Goal: Task Accomplishment & Management: Complete application form

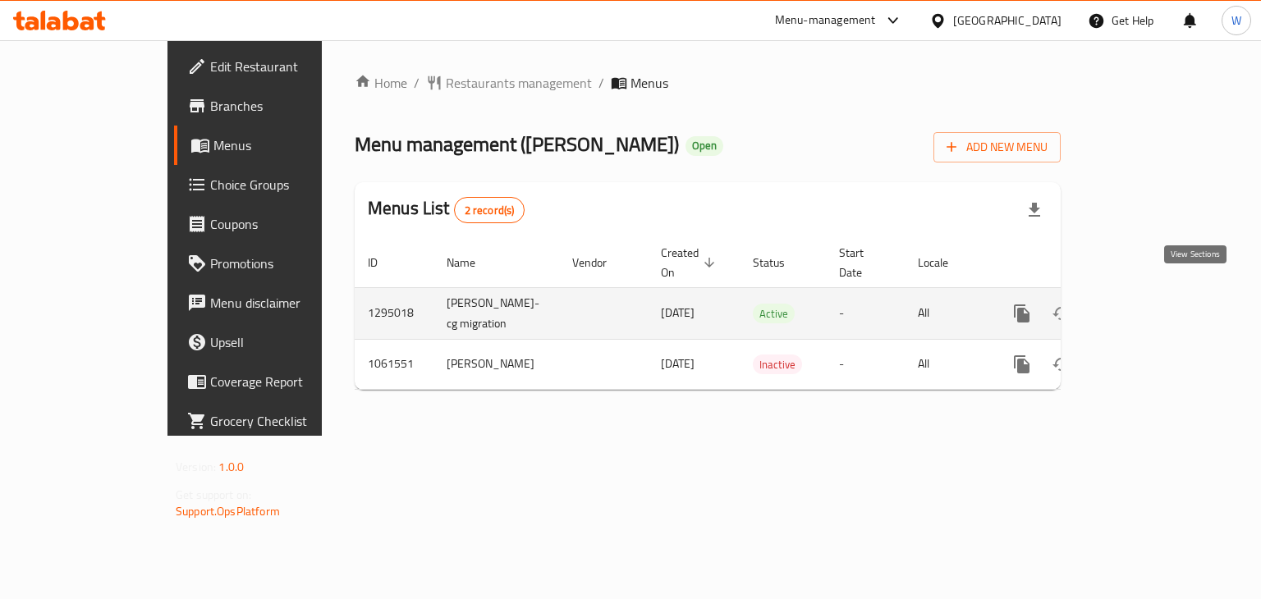
click at [1150, 304] on icon "enhanced table" at bounding box center [1140, 314] width 20 height 20
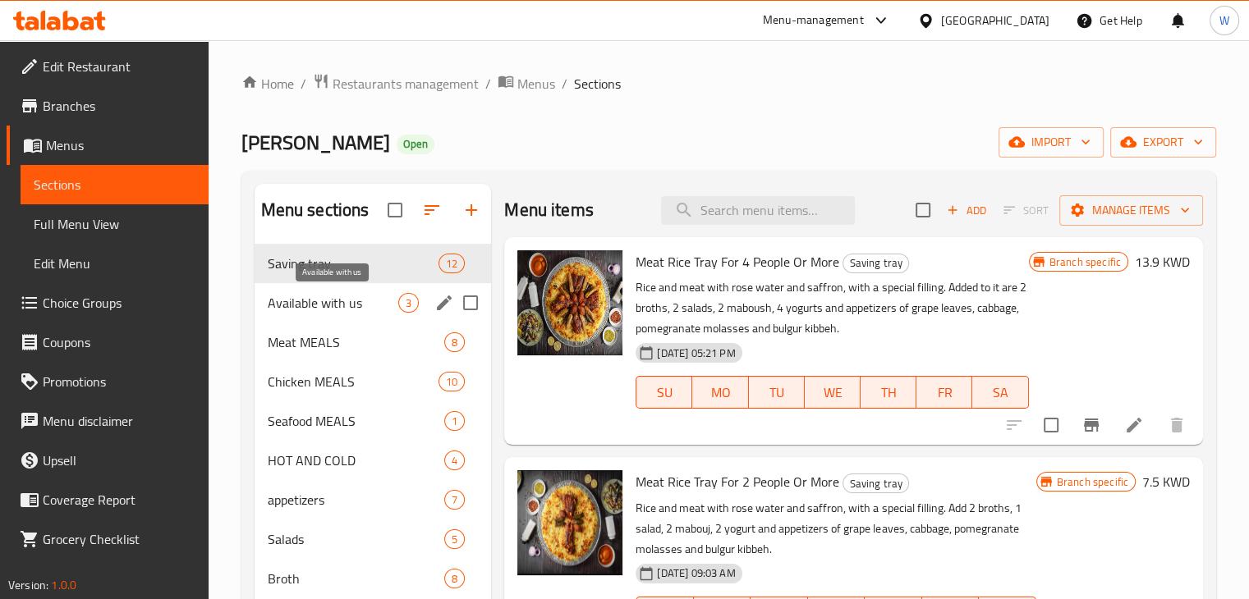
click at [349, 301] on span "Available with us" at bounding box center [333, 303] width 131 height 20
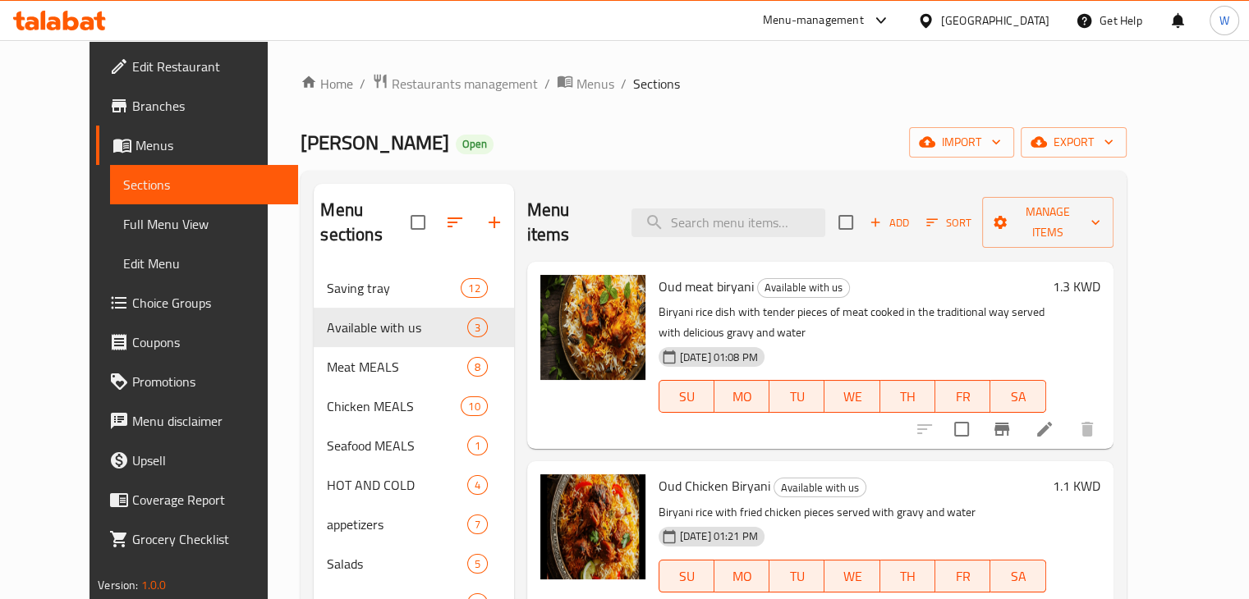
click at [911, 213] on span "Add" at bounding box center [889, 222] width 44 height 19
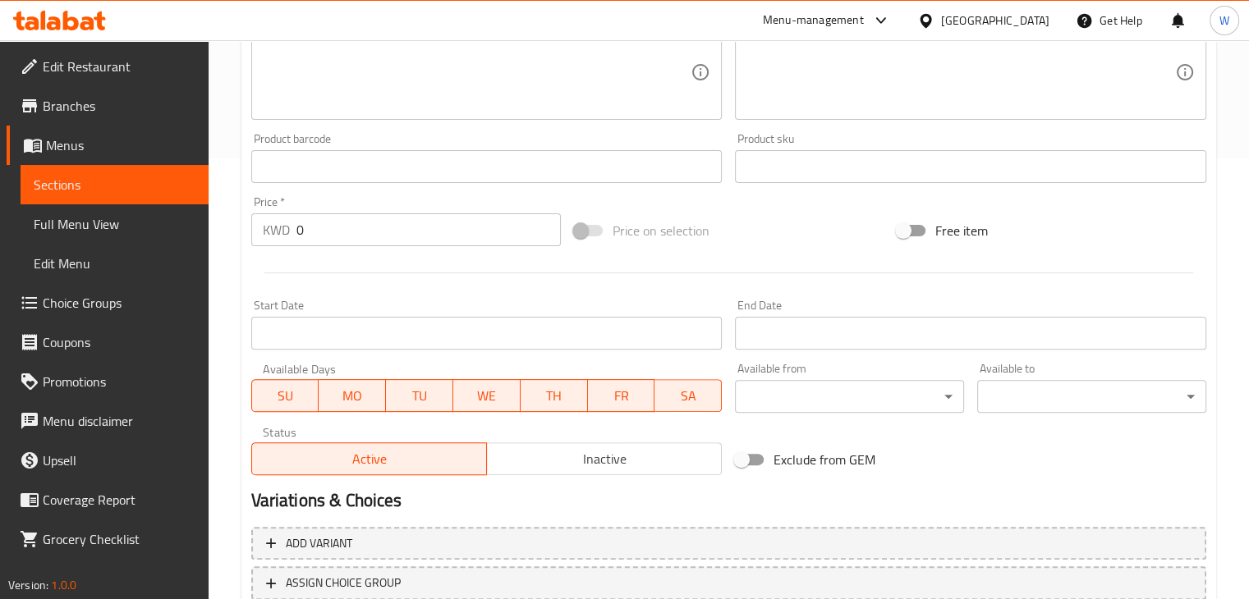
scroll to position [561, 0]
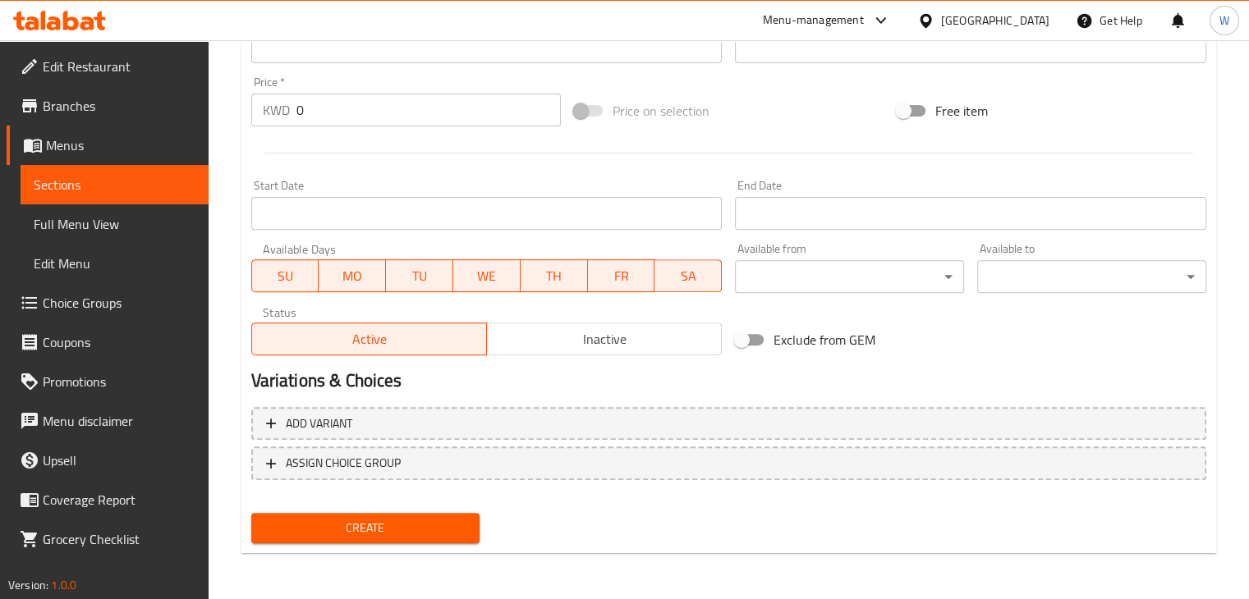
click at [598, 341] on span "Inactive" at bounding box center [604, 340] width 222 height 24
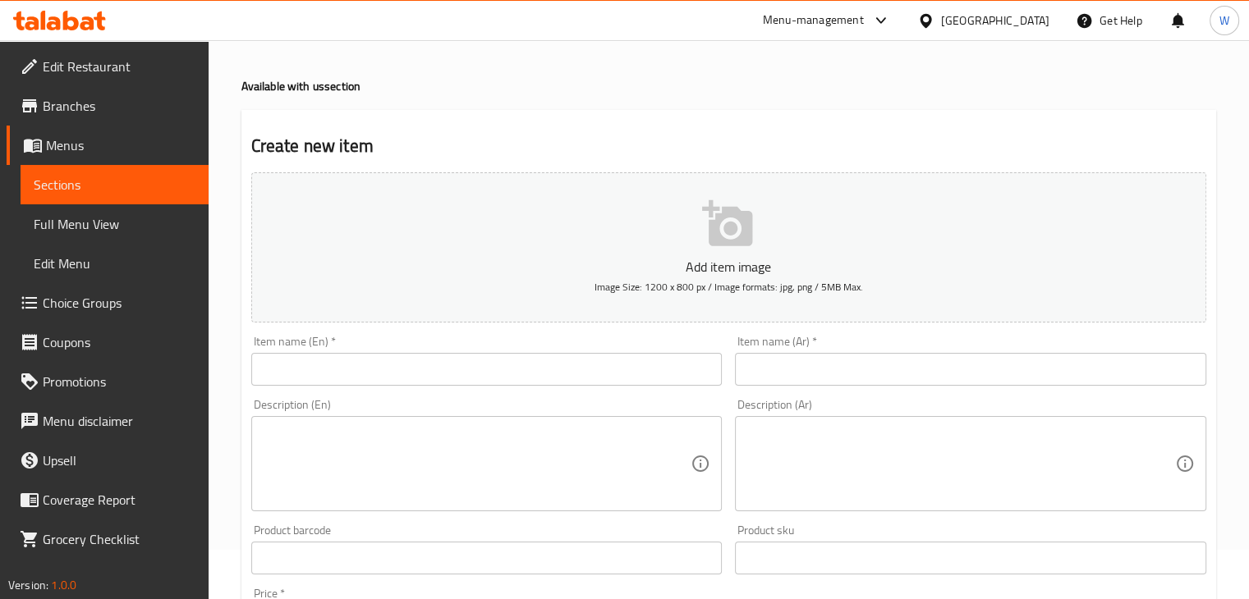
scroll to position [0, 0]
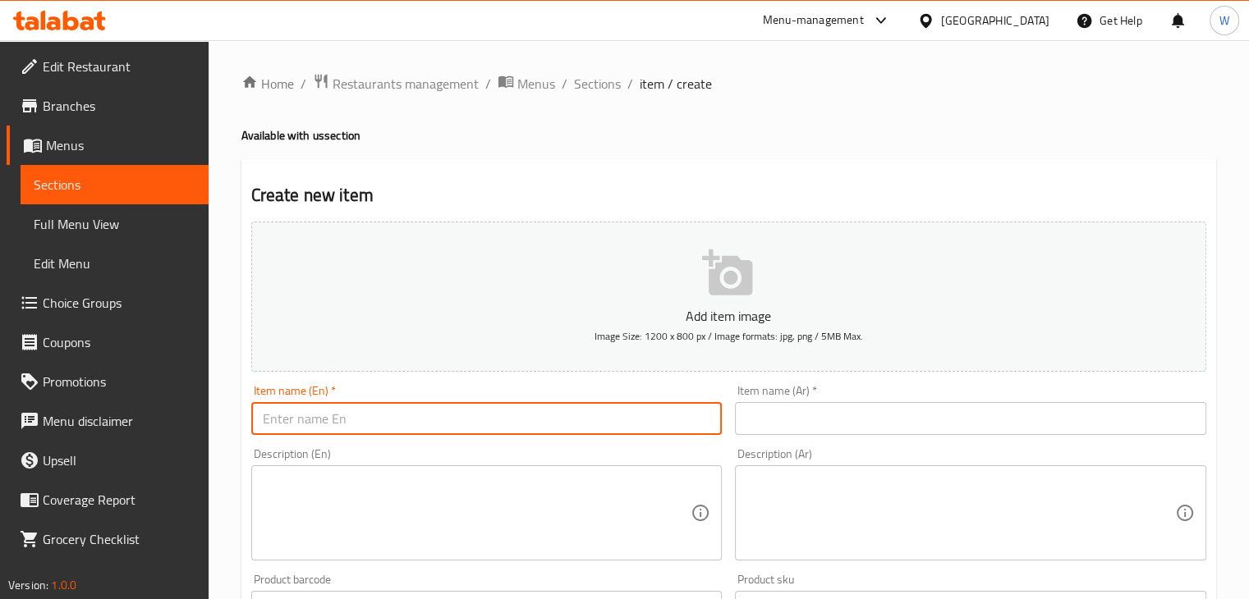
click at [492, 409] on input "text" at bounding box center [486, 418] width 471 height 33
click at [760, 428] on input "text" at bounding box center [970, 418] width 471 height 33
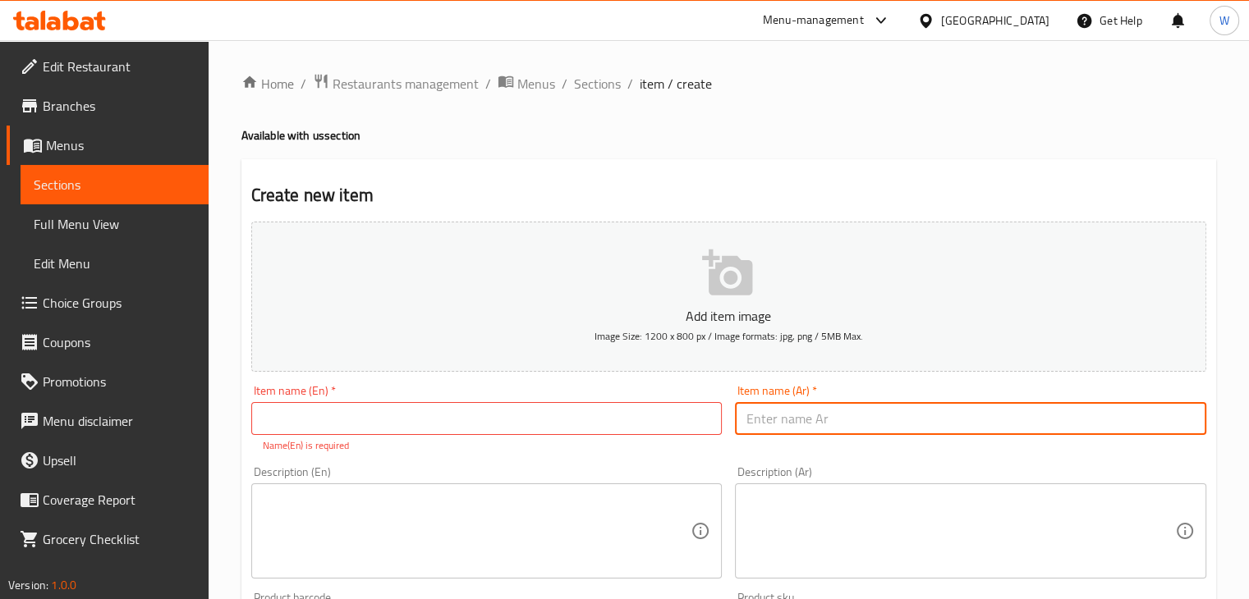
paste input "كباب العود"
type input "كباب العود"
click at [475, 426] on input "text" at bounding box center [486, 418] width 471 height 33
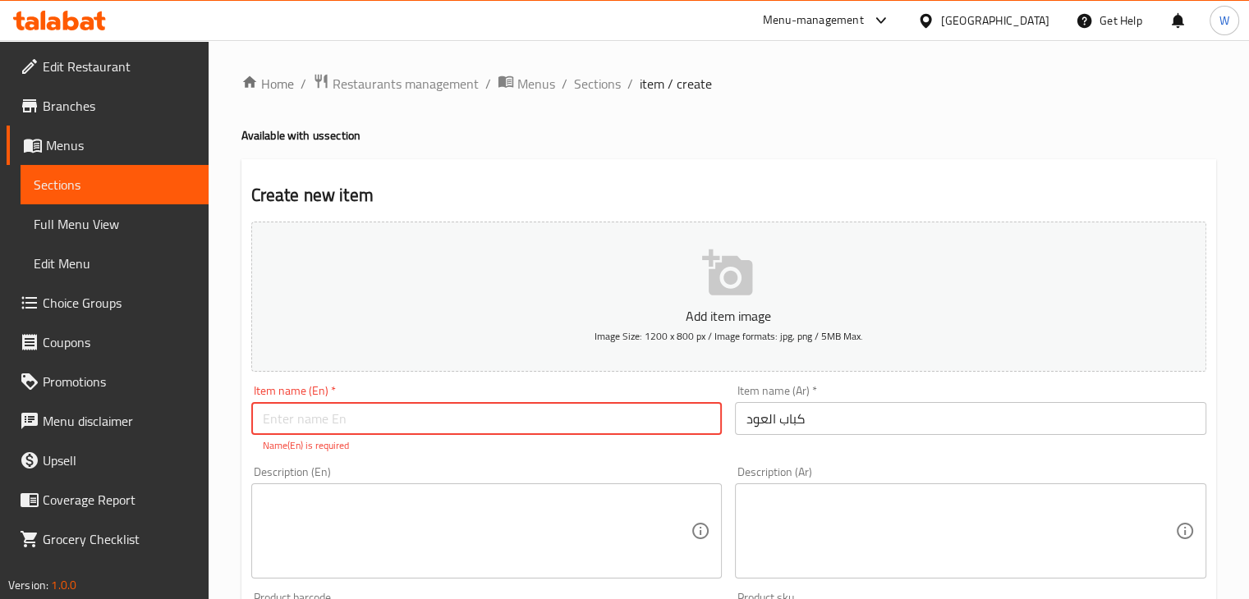
paste input "Oud kebab"
type input "Oud kebab"
click at [431, 506] on textarea at bounding box center [477, 532] width 429 height 78
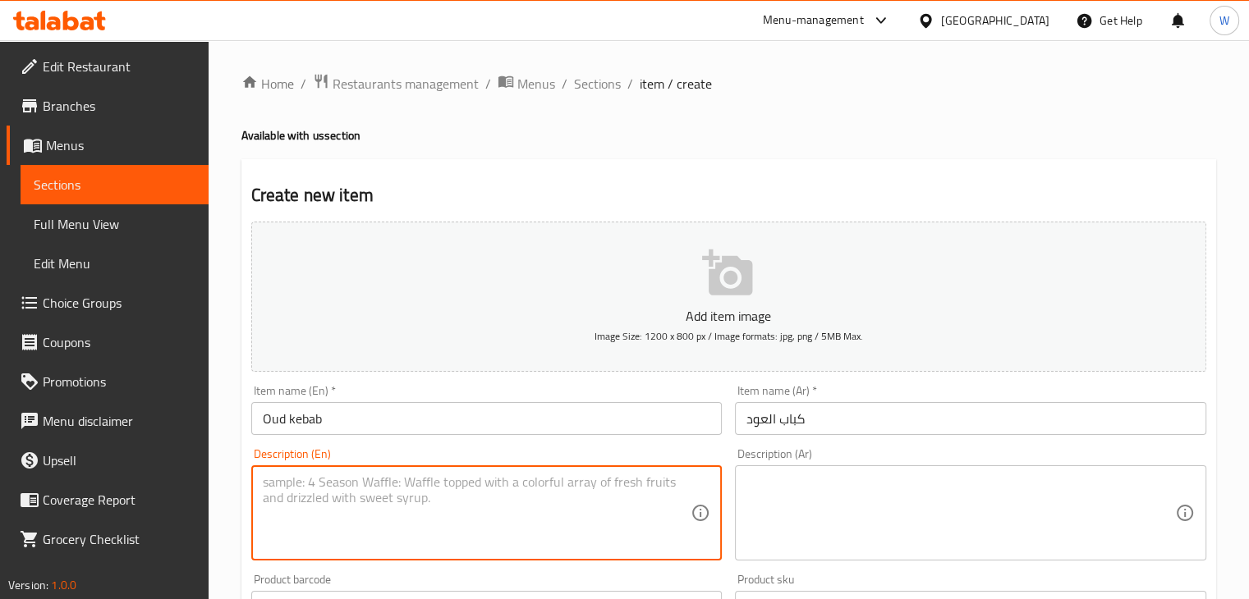
click at [839, 474] on textarea at bounding box center [960, 513] width 429 height 78
paste textarea "كباب مشوي مع ارز بسمتي ومرق وماء"
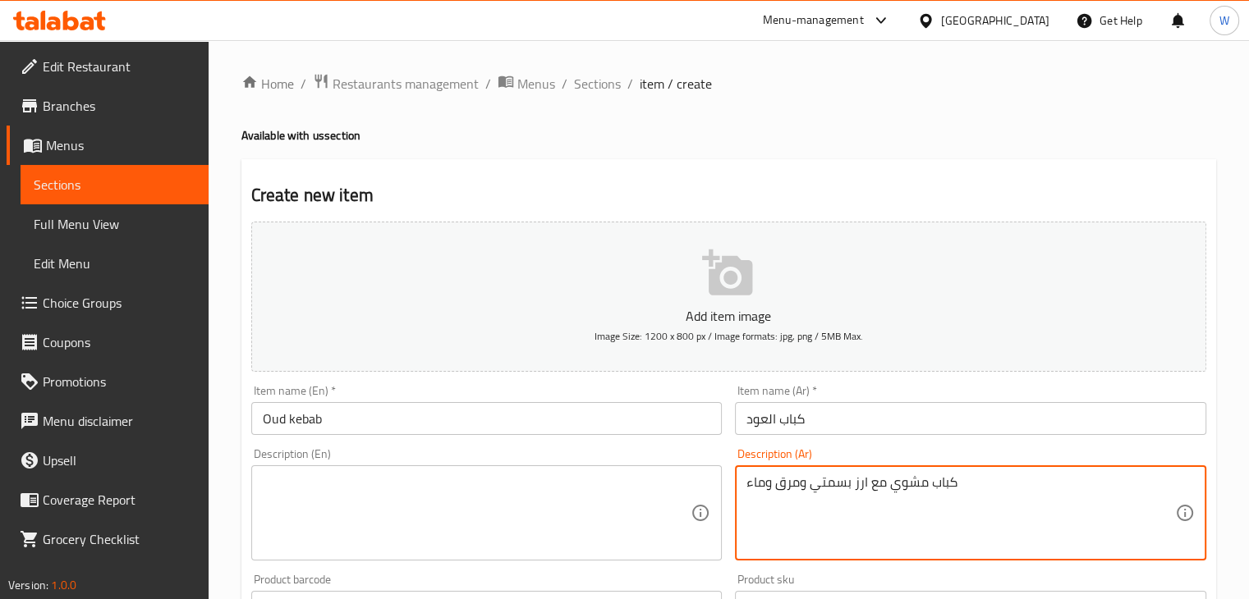
type textarea "كباب مشوي مع ارز بسمتي ومرق وماء"
click at [483, 502] on textarea at bounding box center [477, 513] width 429 height 78
paste textarea "Grilled kebab with basmati rice, broth and water"
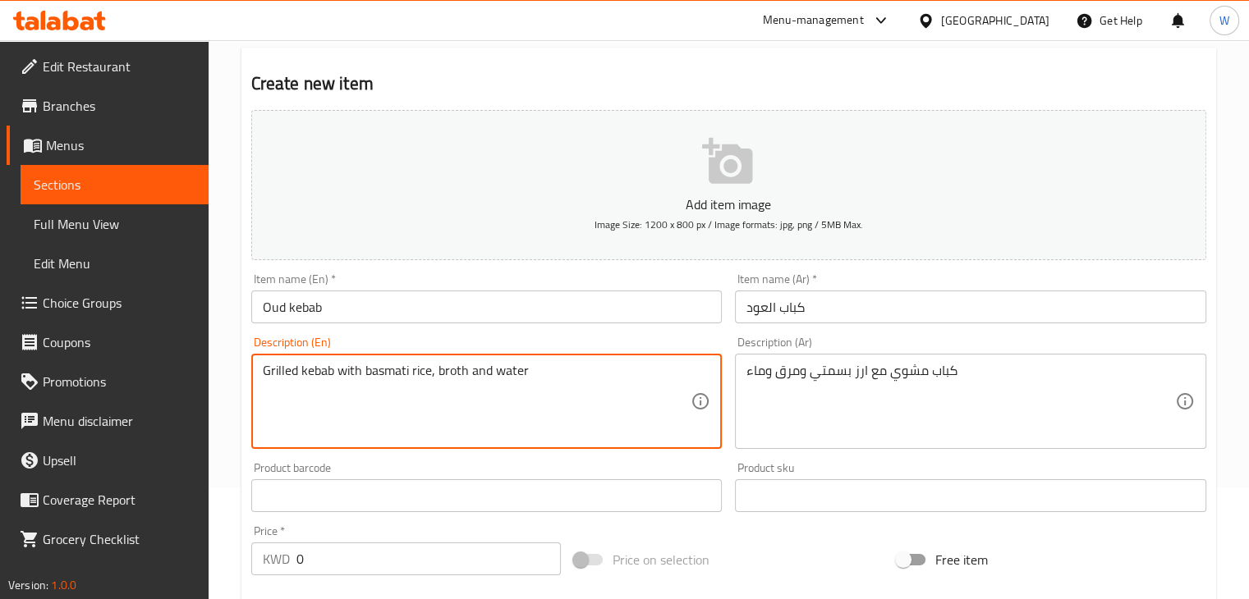
scroll to position [246, 0]
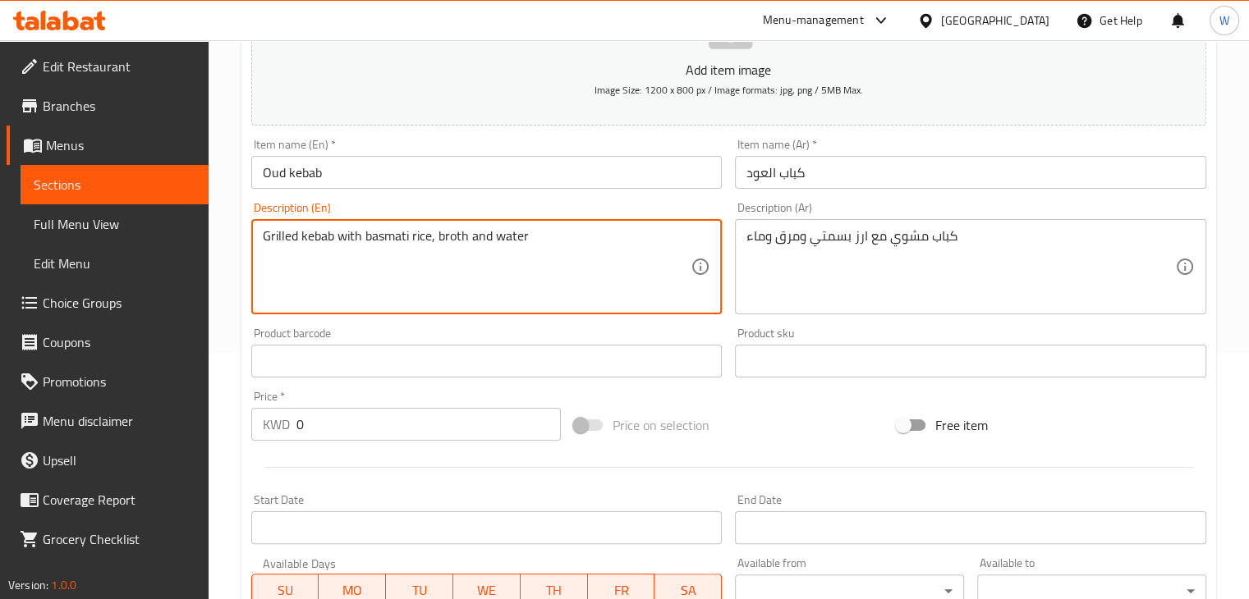
type textarea "Grilled kebab with basmati rice, broth and water"
click at [414, 431] on input "0" at bounding box center [428, 424] width 264 height 33
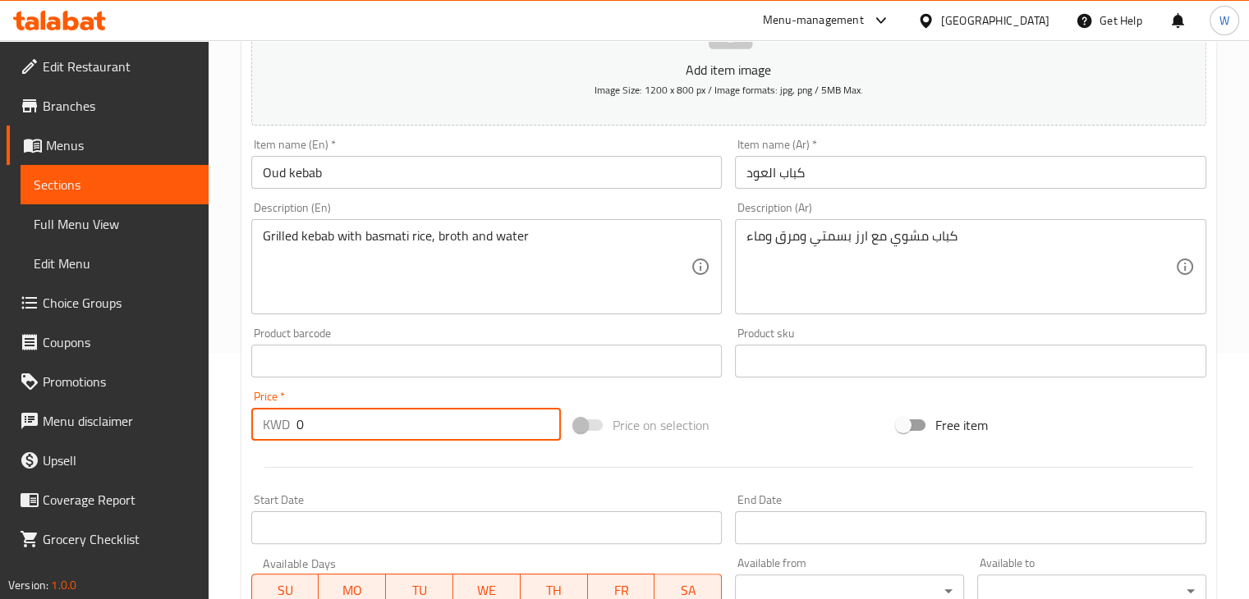
click at [334, 431] on input "0" at bounding box center [428, 424] width 264 height 33
type input "1.100"
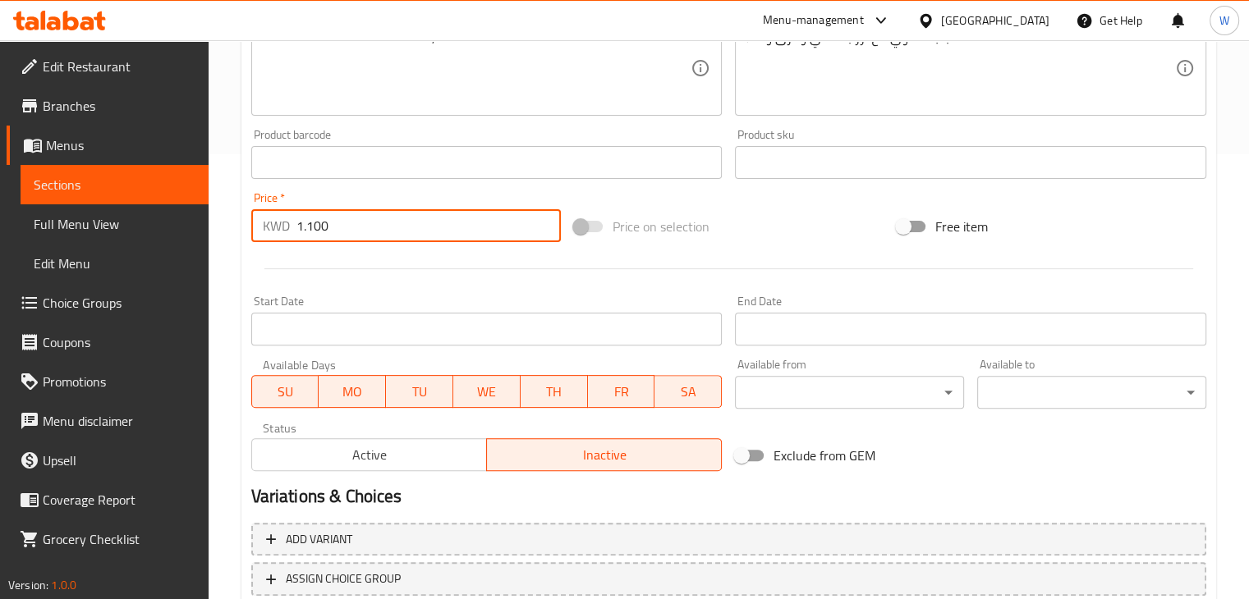
scroll to position [561, 0]
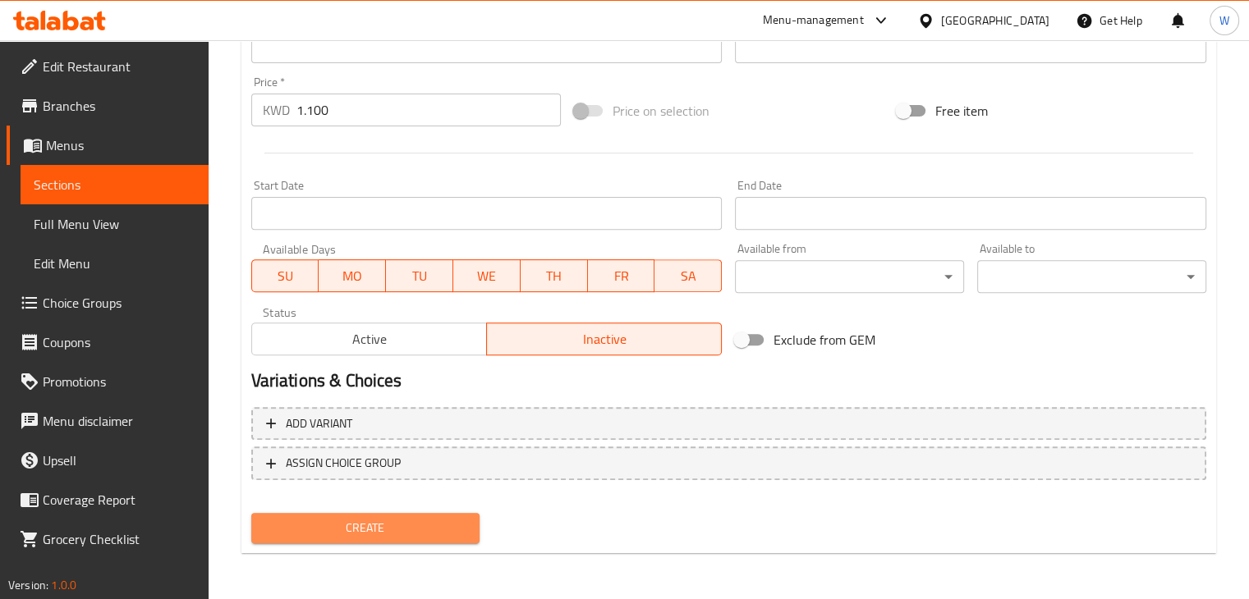
click at [368, 534] on span "Create" at bounding box center [365, 528] width 203 height 21
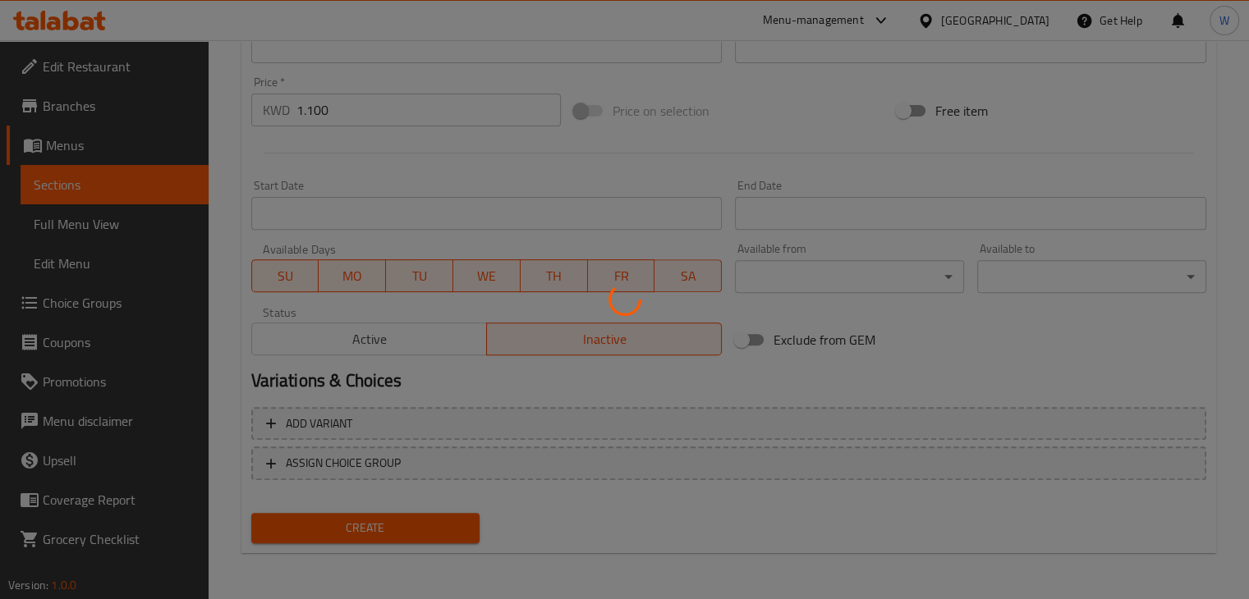
type input "0"
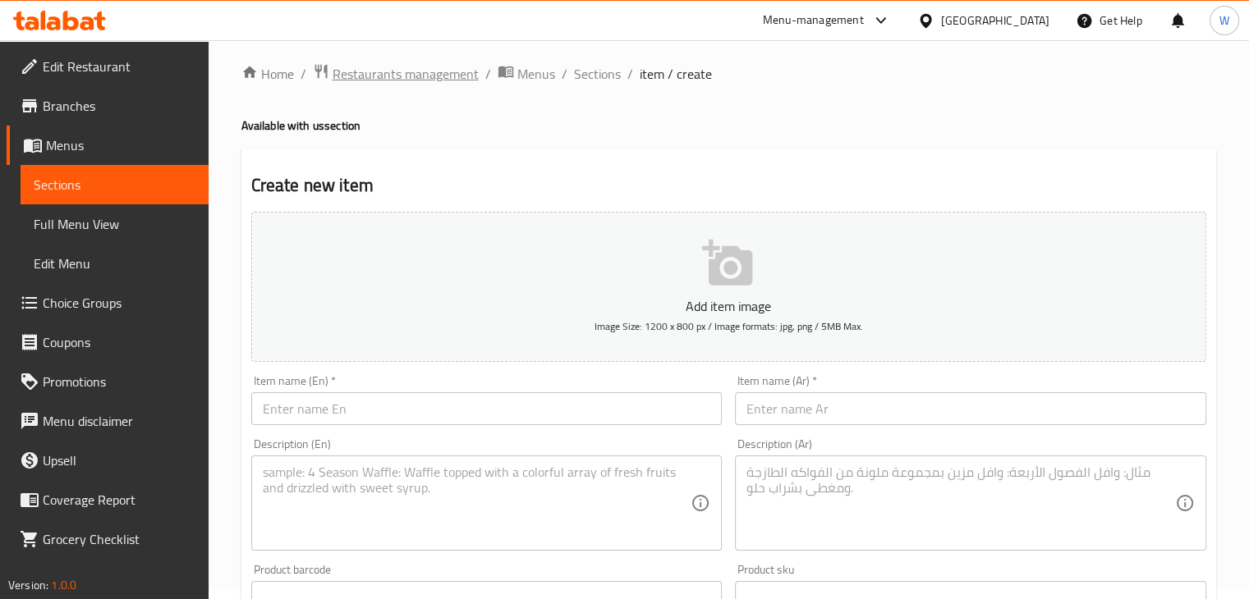
scroll to position [0, 0]
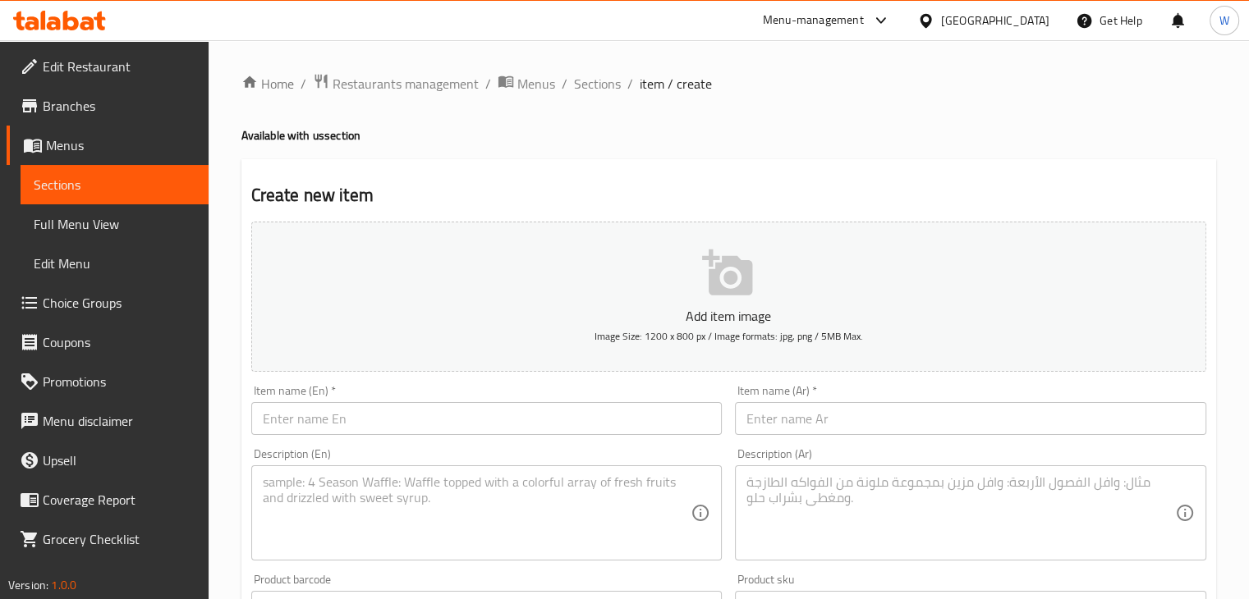
click at [855, 424] on input "text" at bounding box center [970, 418] width 471 height 33
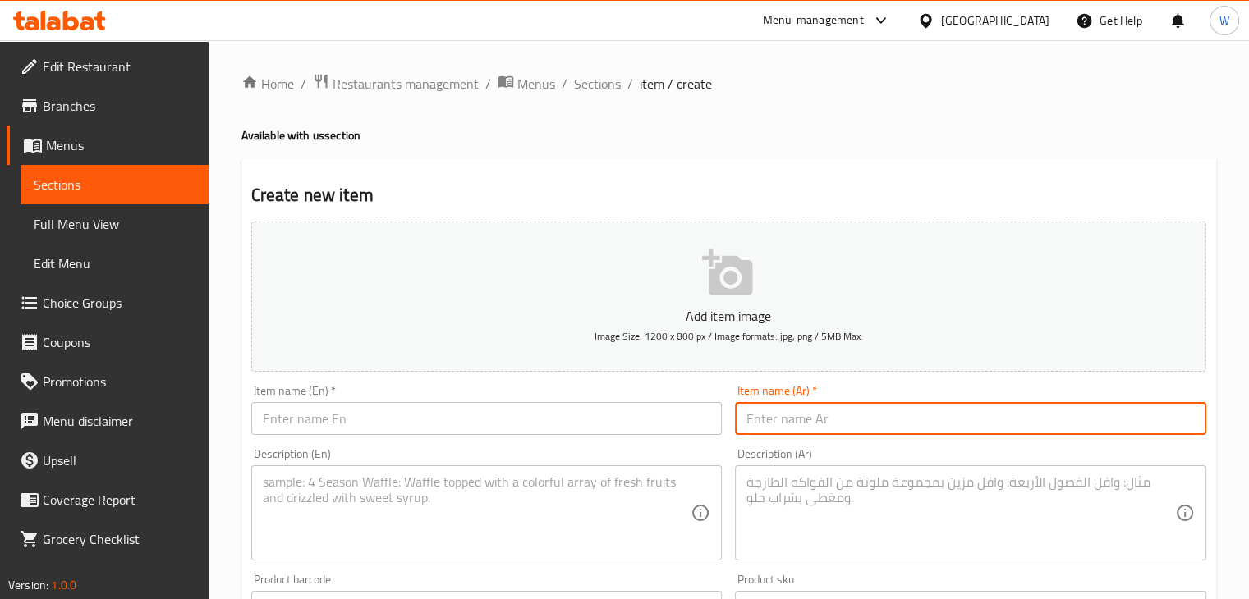
paste input "دجاج مشوي العود"
type input "دجاج مشوي العود"
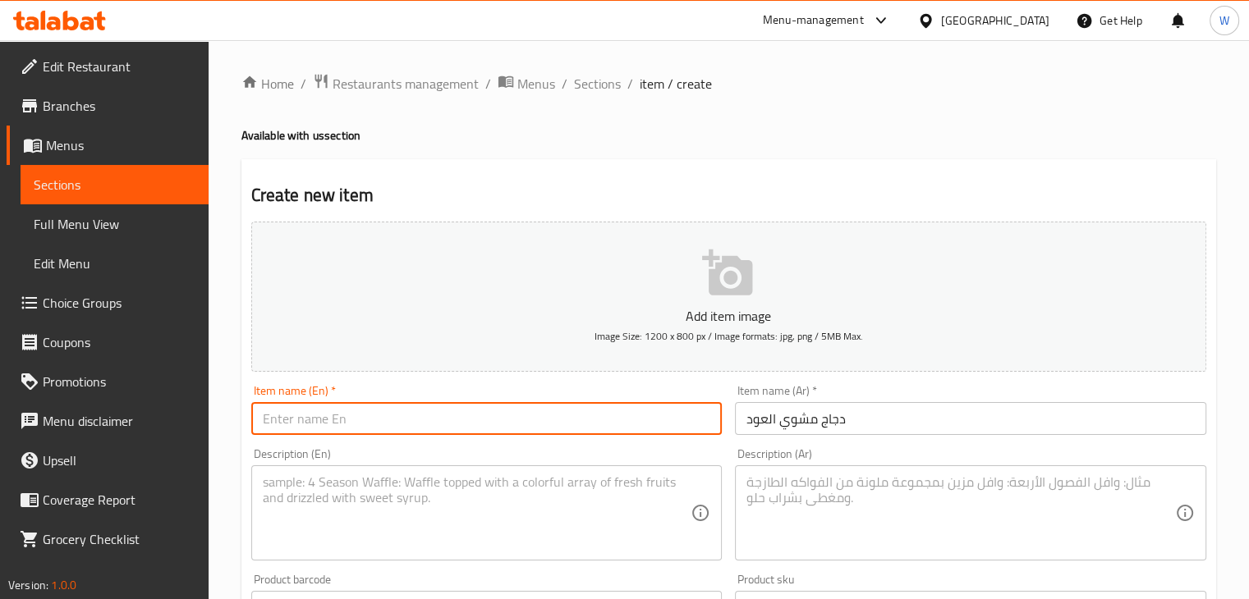
click at [509, 424] on input "text" at bounding box center [486, 418] width 471 height 33
paste input "Grilled chicken"
type input "Grilled chicken"
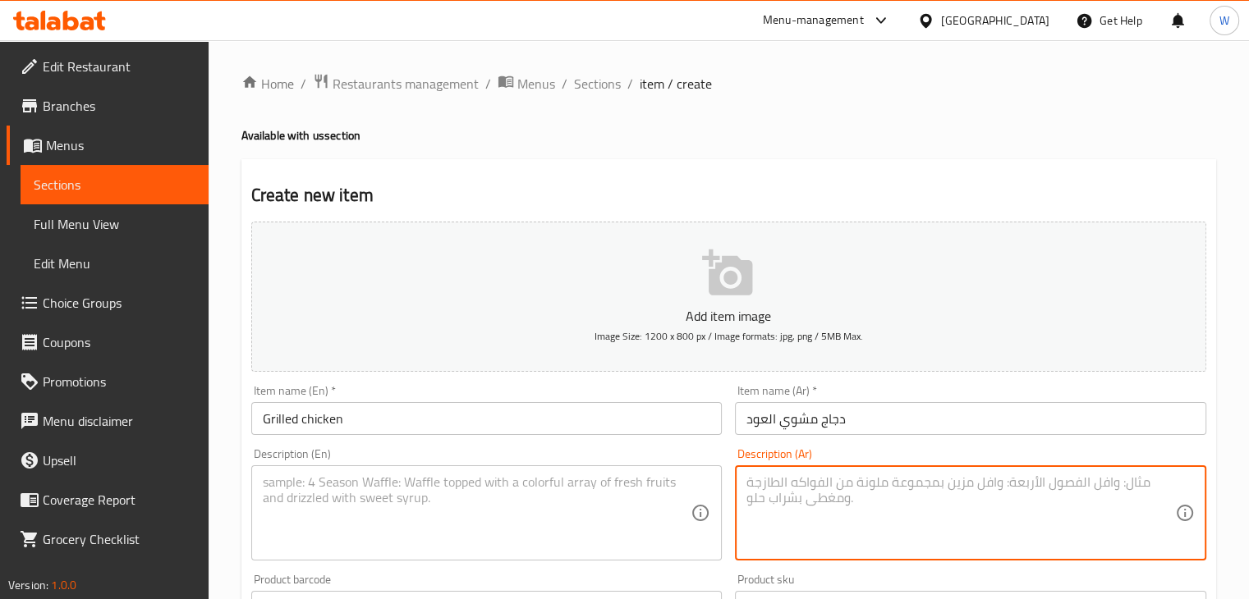
click at [832, 497] on textarea at bounding box center [960, 513] width 429 height 78
paste textarea "قطع دجاج مشوي مع اوز بسمتي ومرق وماء"
type textarea "قطع دجاج مشوي مع اوز بسمتي ومرق وماء"
click at [478, 488] on textarea at bounding box center [477, 513] width 429 height 78
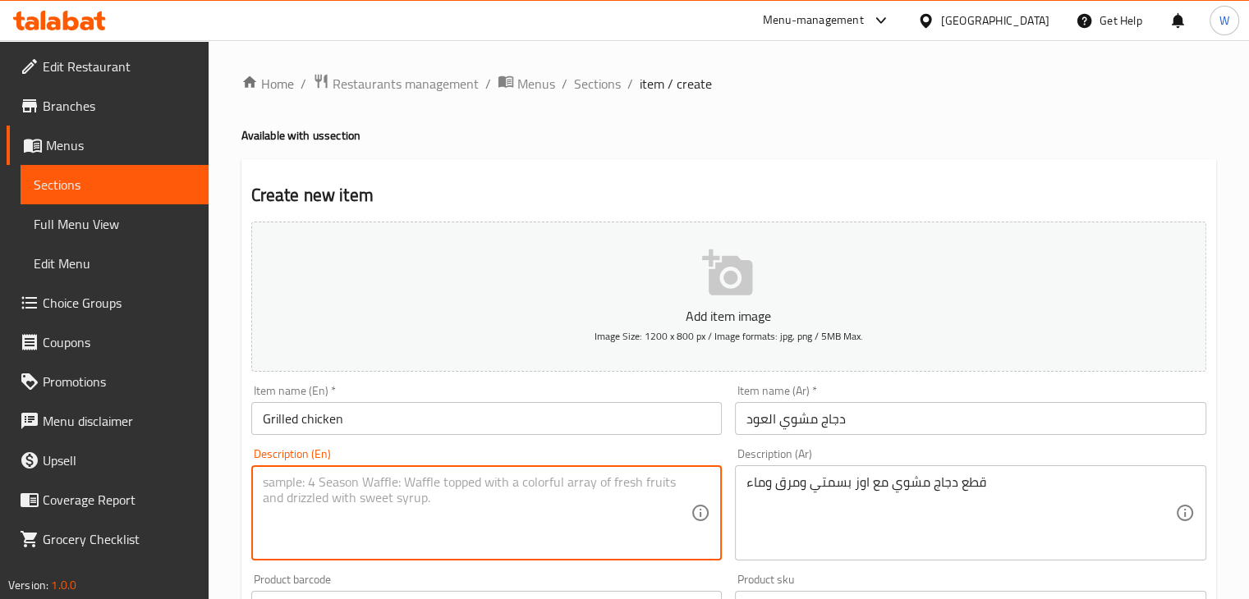
paste textarea "Grilled chicken pieces with basmati rice, broth and water"
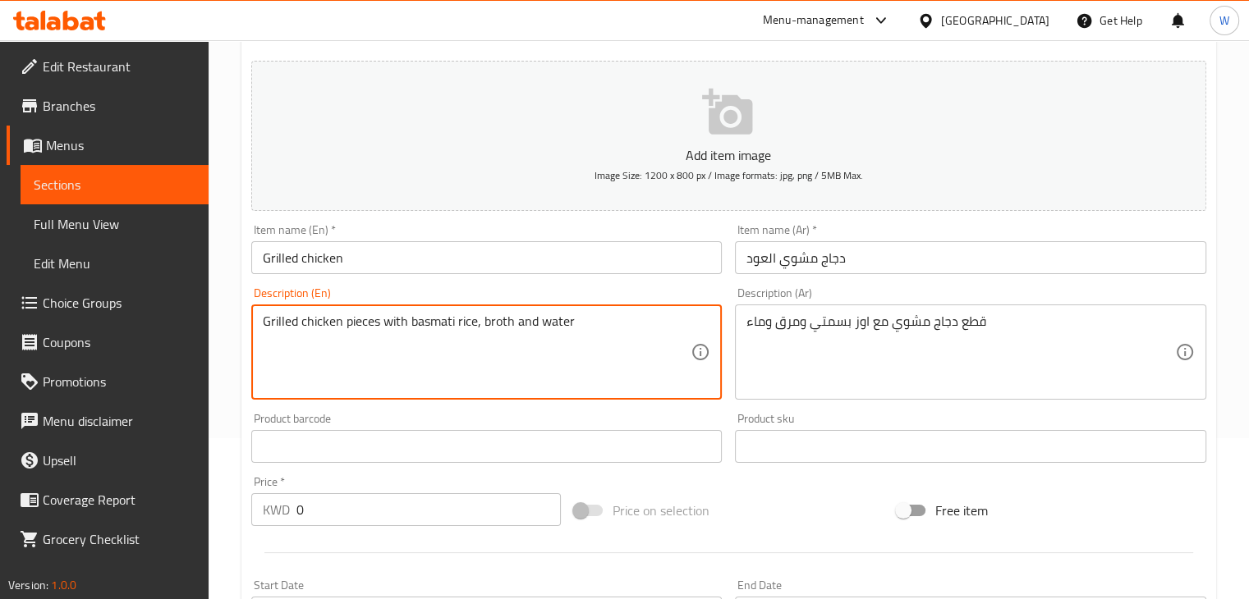
scroll to position [164, 0]
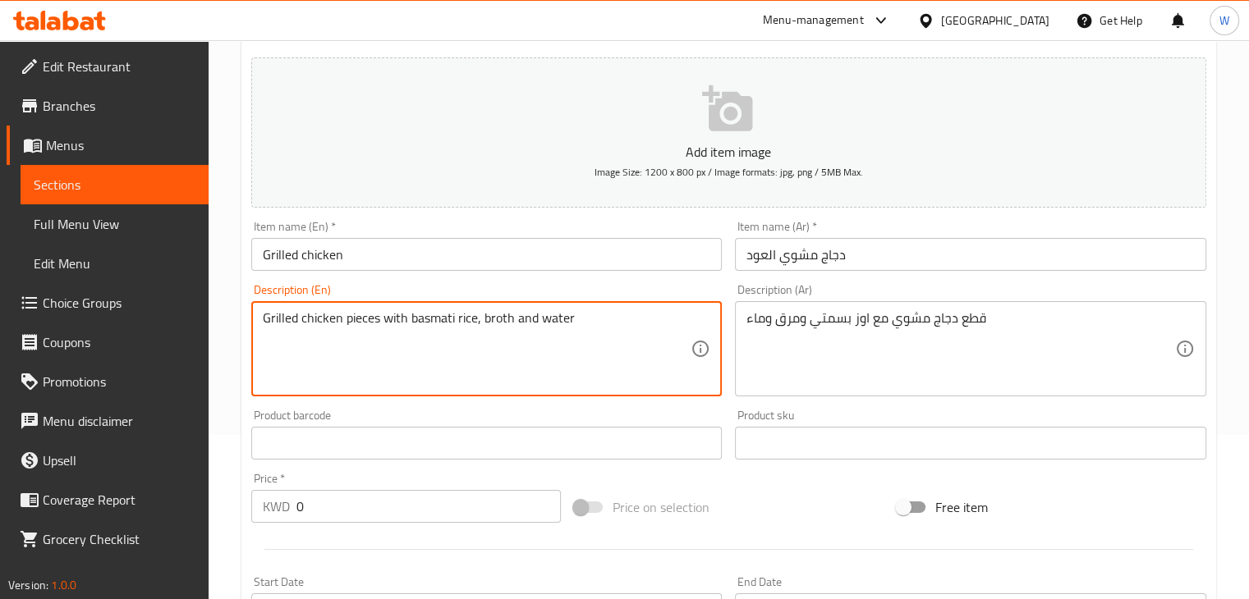
type textarea "Grilled chicken pieces with basmati rice, broth and water"
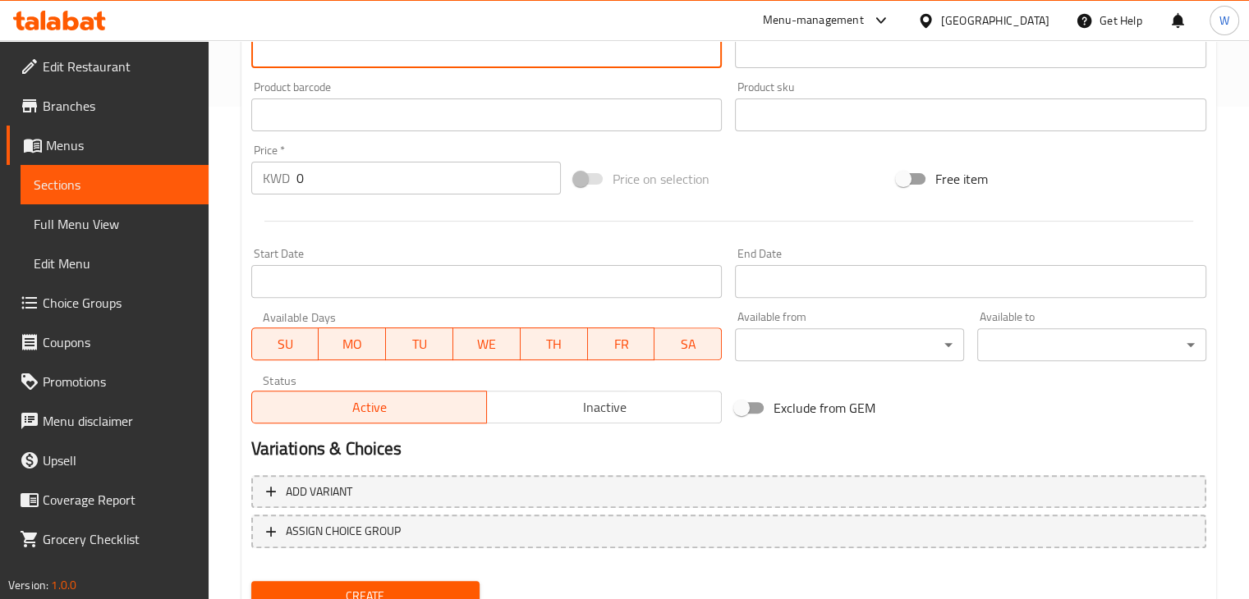
click at [360, 185] on input "0" at bounding box center [428, 178] width 264 height 33
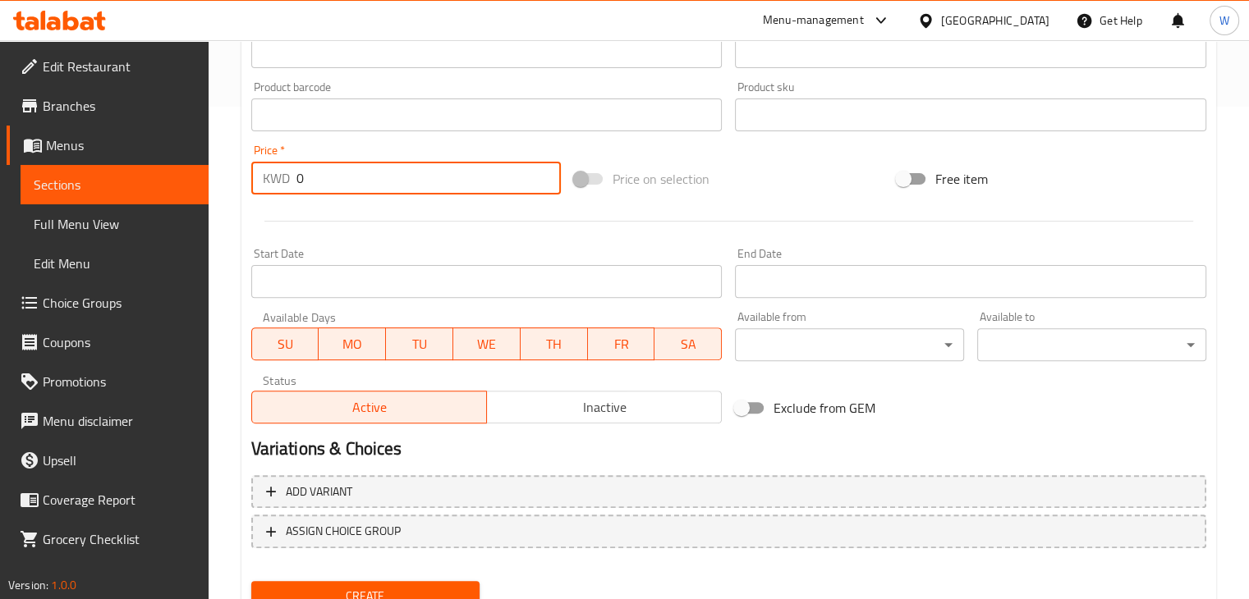
click at [360, 185] on input "0" at bounding box center [428, 178] width 264 height 33
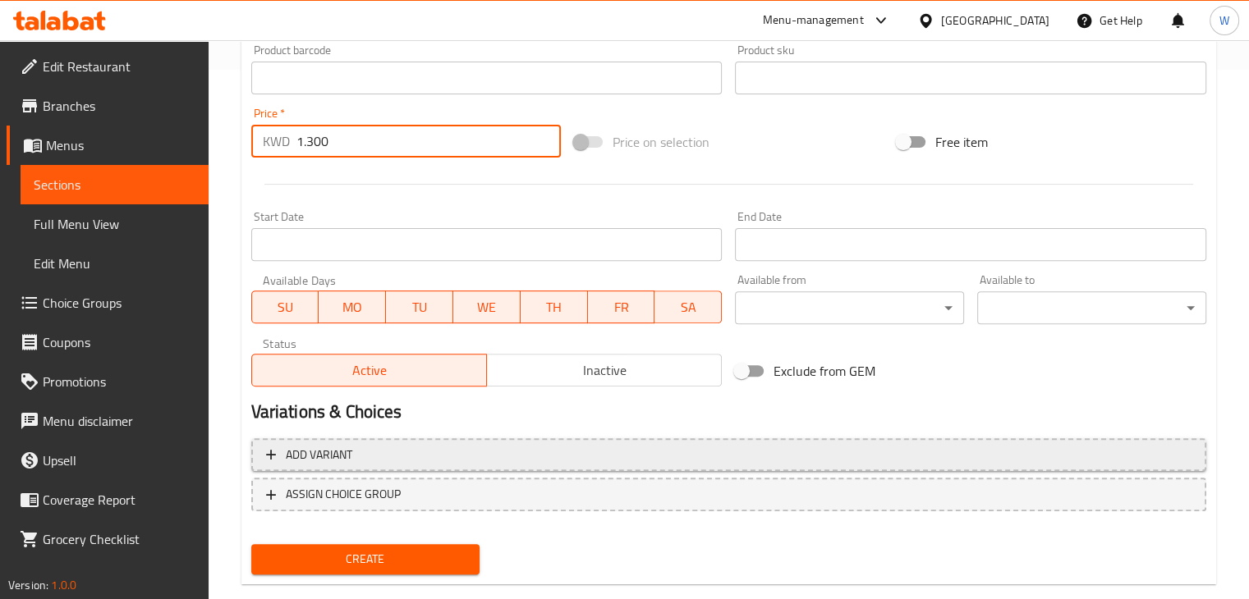
scroll to position [561, 0]
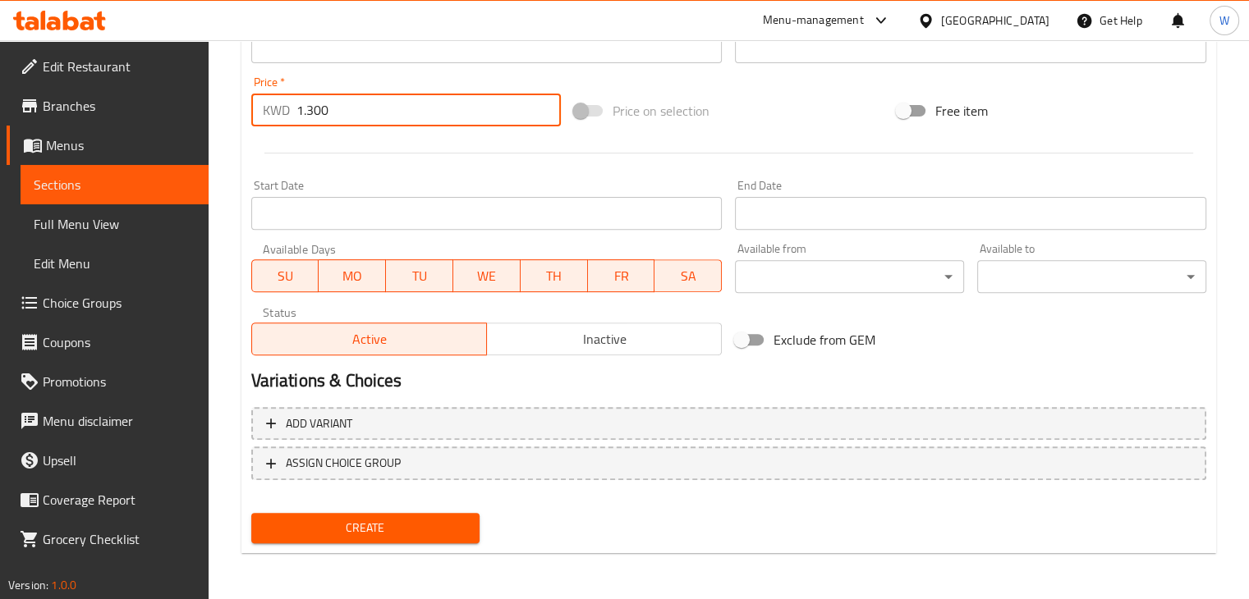
type input "1.300"
click at [305, 529] on span "Create" at bounding box center [365, 528] width 203 height 21
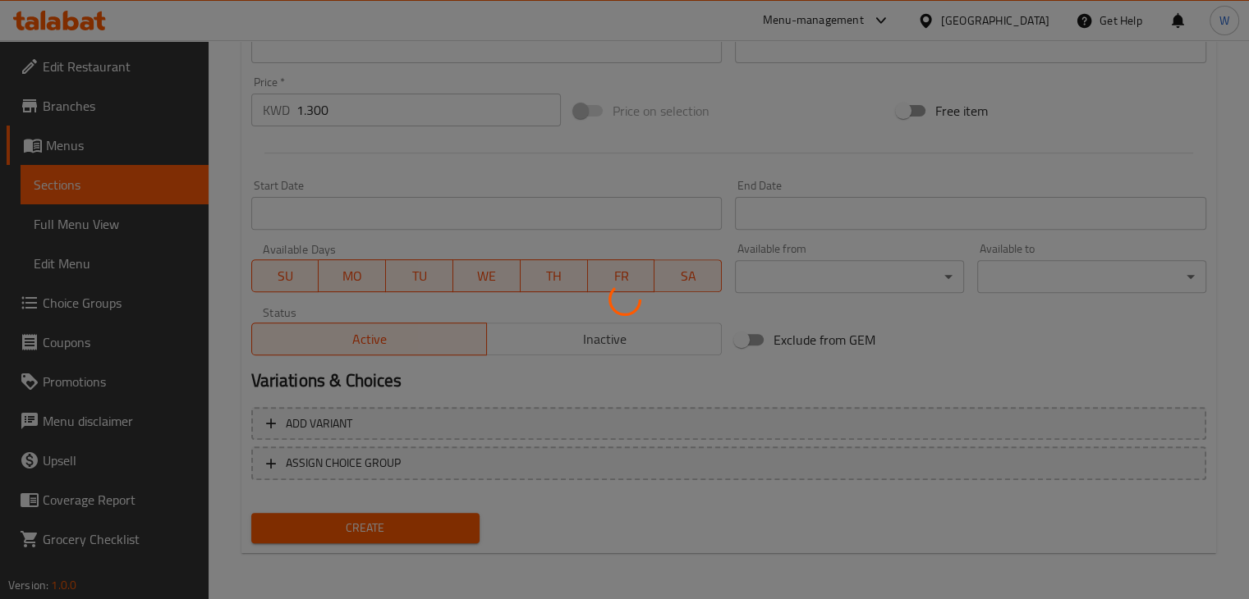
type input "0"
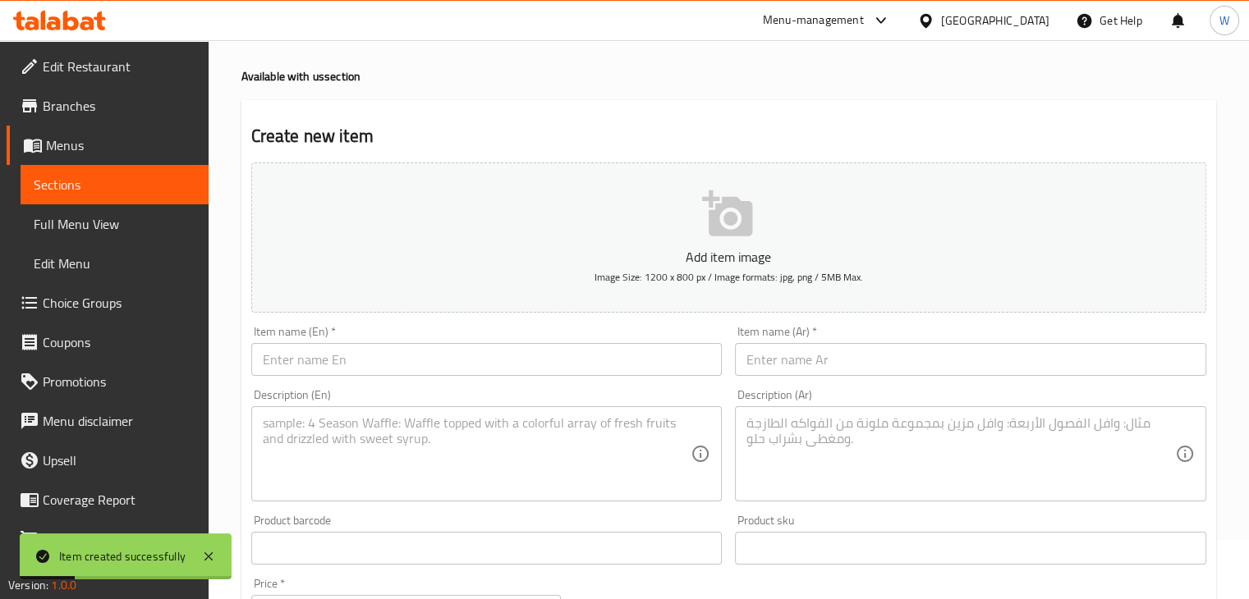
scroll to position [0, 0]
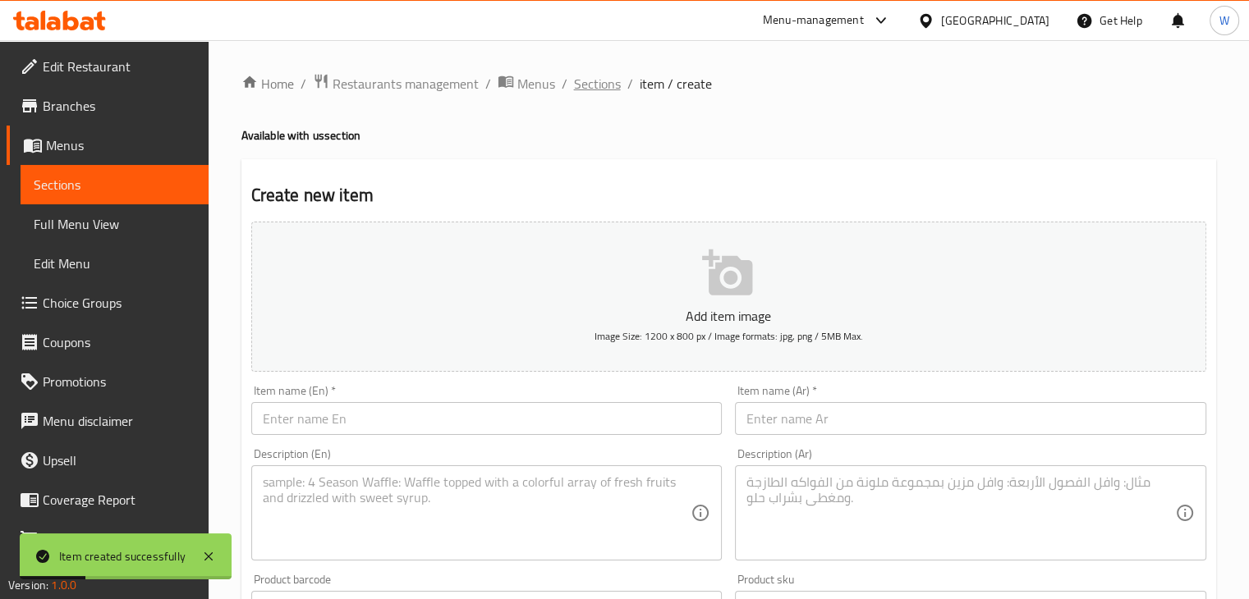
click at [598, 83] on span "Sections" at bounding box center [597, 84] width 47 height 20
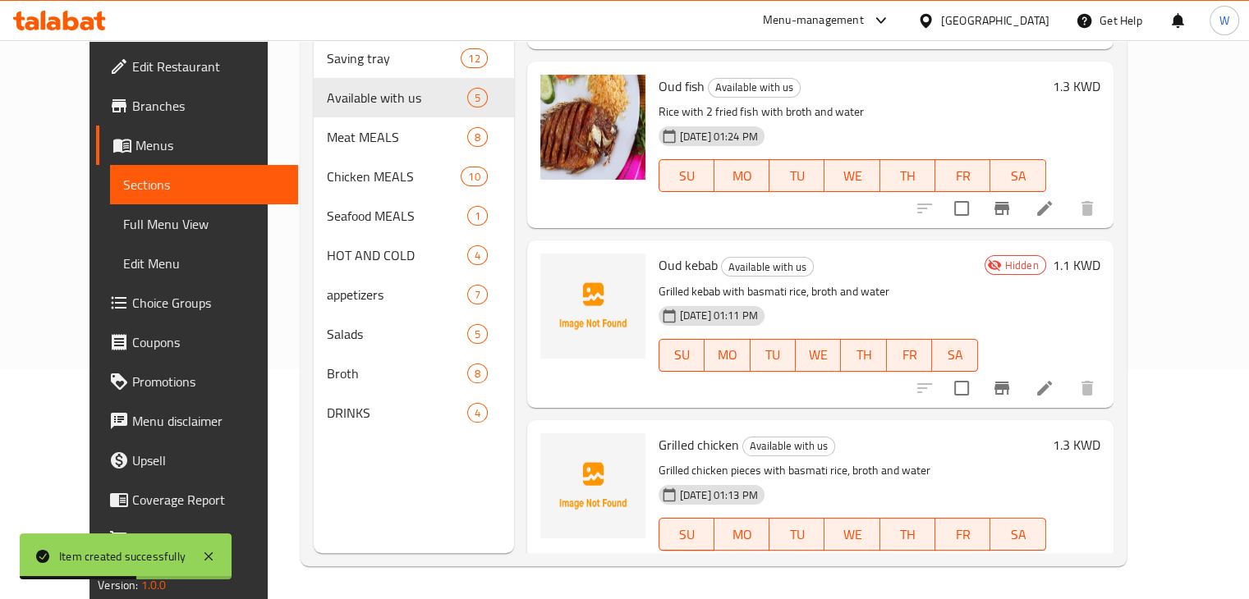
scroll to position [359, 0]
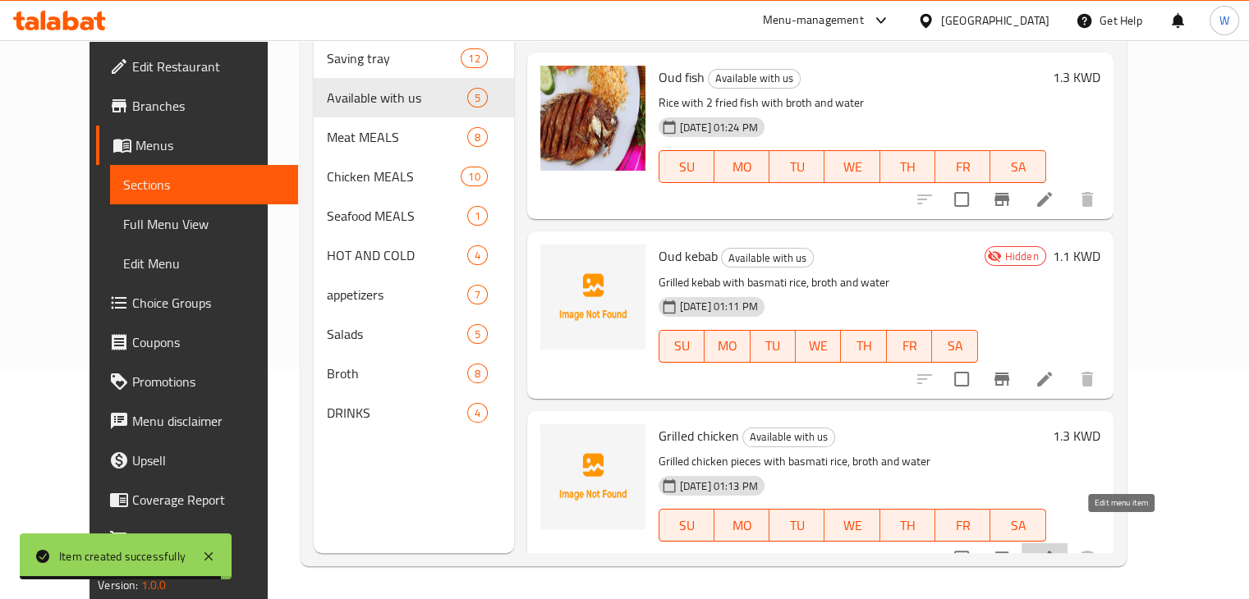
click at [1054, 548] on icon at bounding box center [1044, 558] width 20 height 20
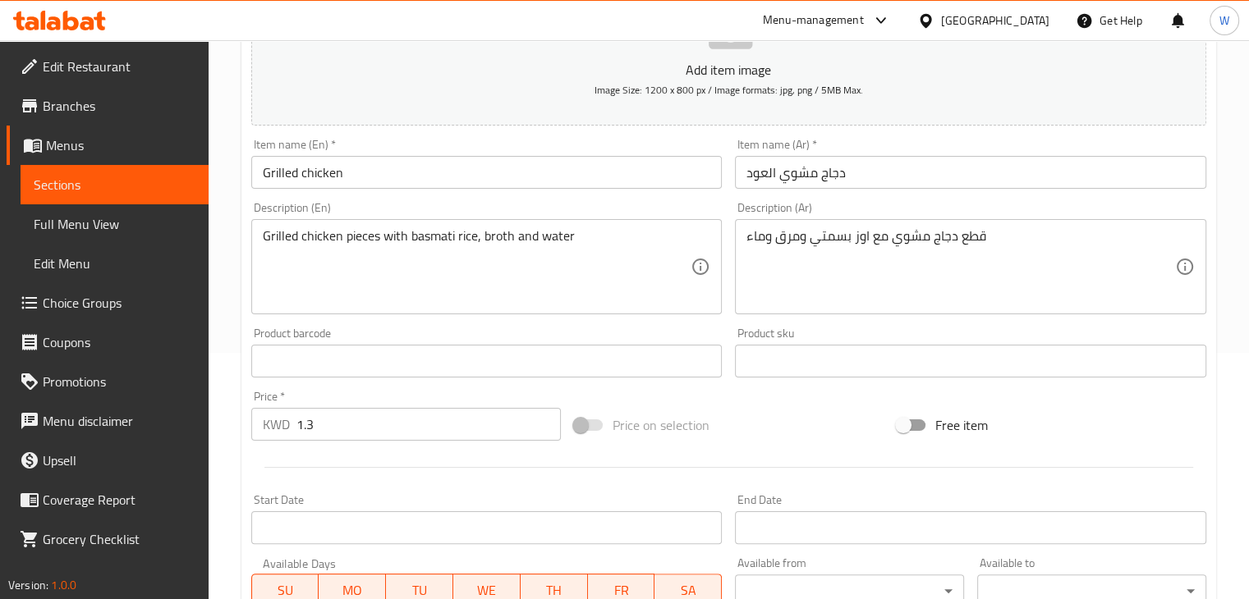
scroll to position [561, 0]
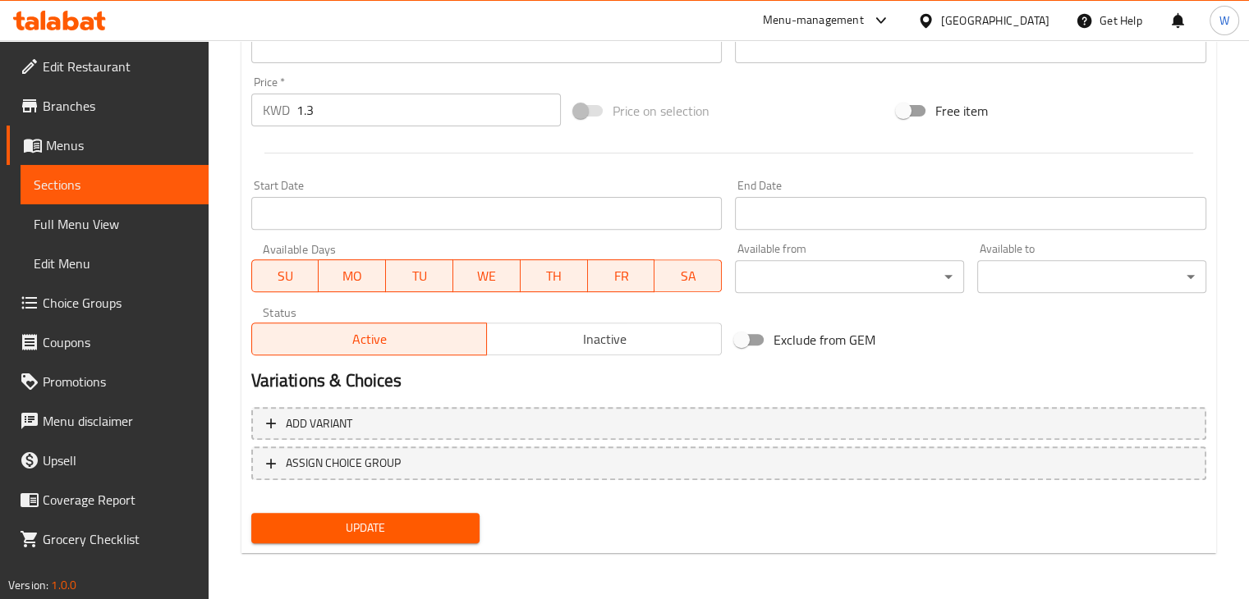
click at [565, 340] on span "Inactive" at bounding box center [604, 340] width 222 height 24
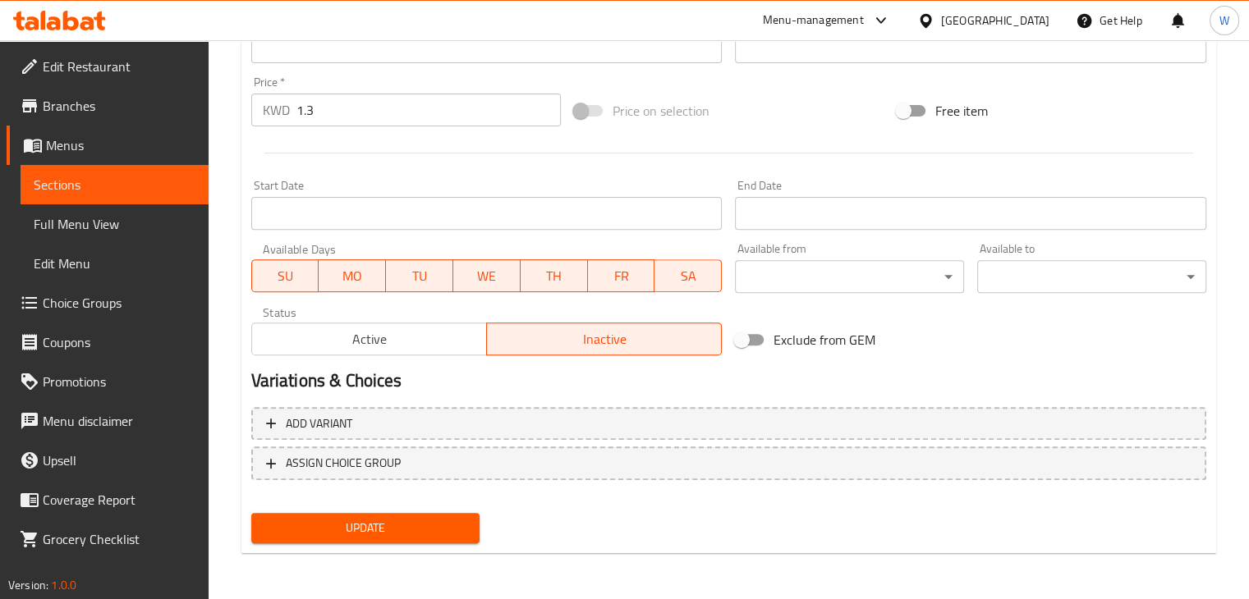
click at [384, 536] on span "Update" at bounding box center [365, 528] width 203 height 21
click at [442, 513] on button "Update" at bounding box center [365, 528] width 229 height 30
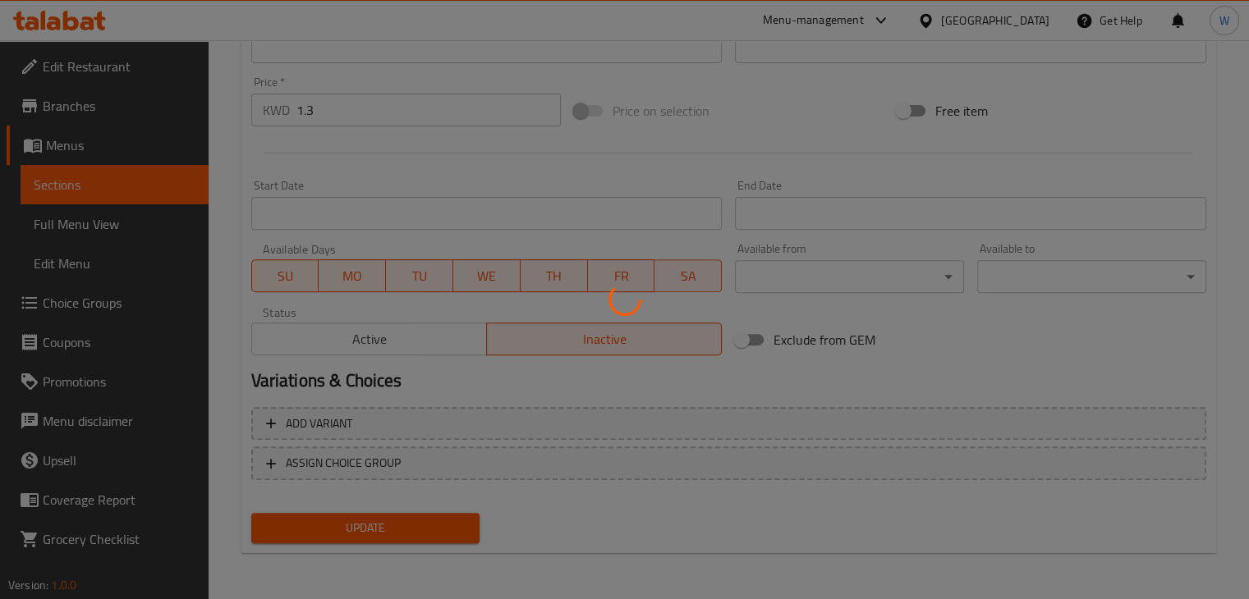
scroll to position [0, 0]
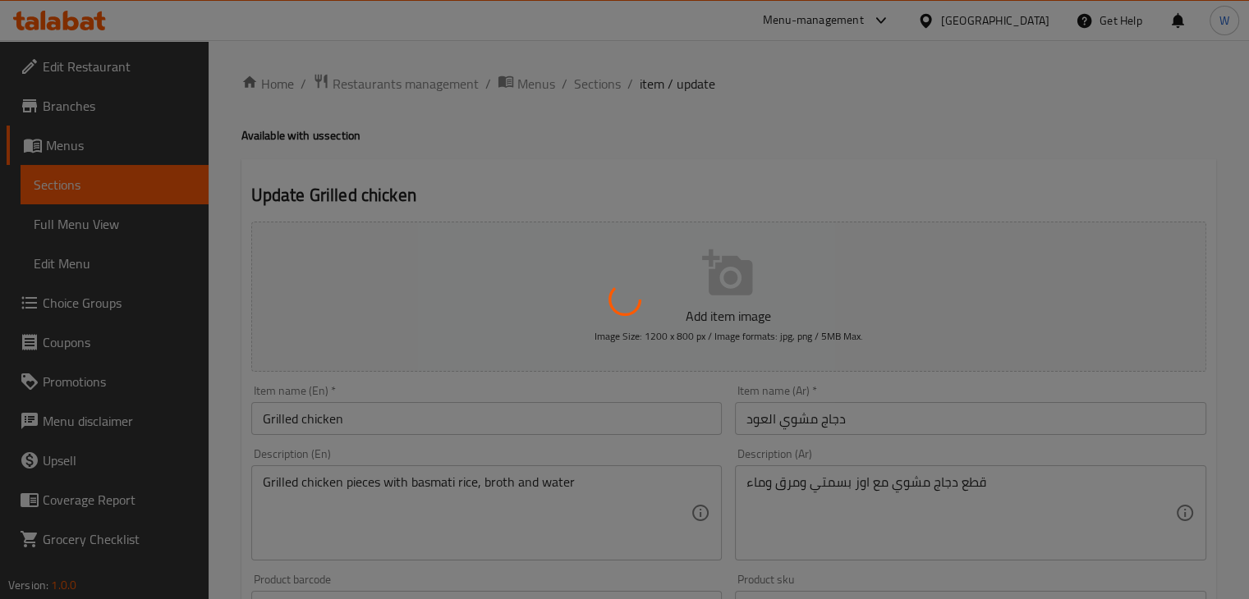
click at [583, 329] on div at bounding box center [624, 299] width 1249 height 599
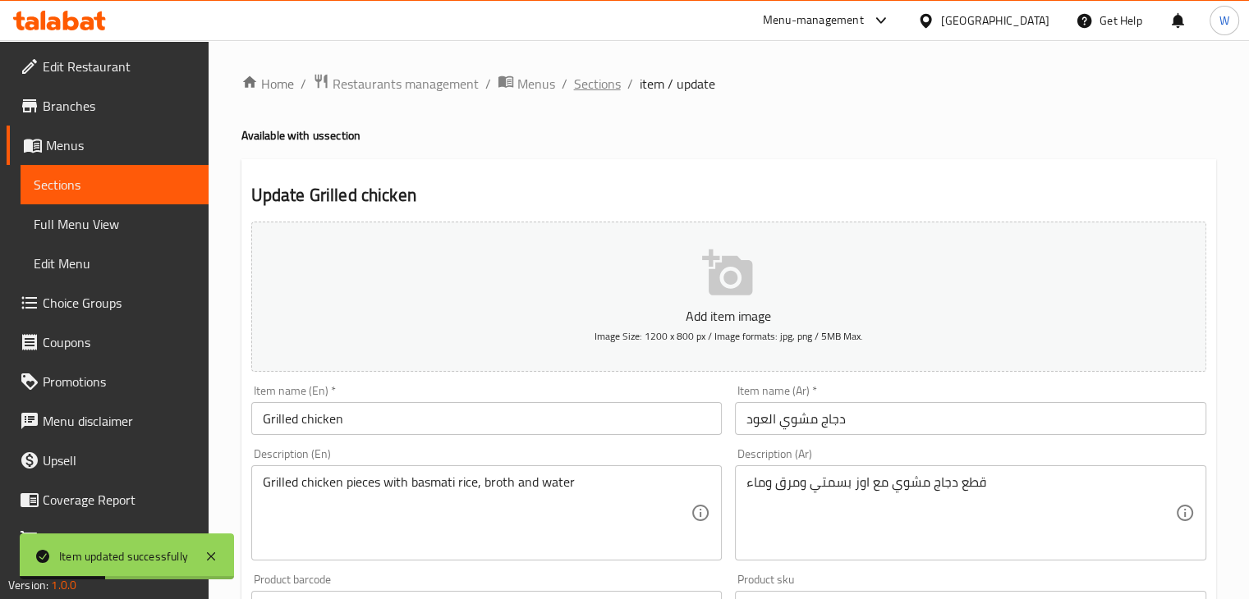
click at [591, 88] on span "Sections" at bounding box center [597, 84] width 47 height 20
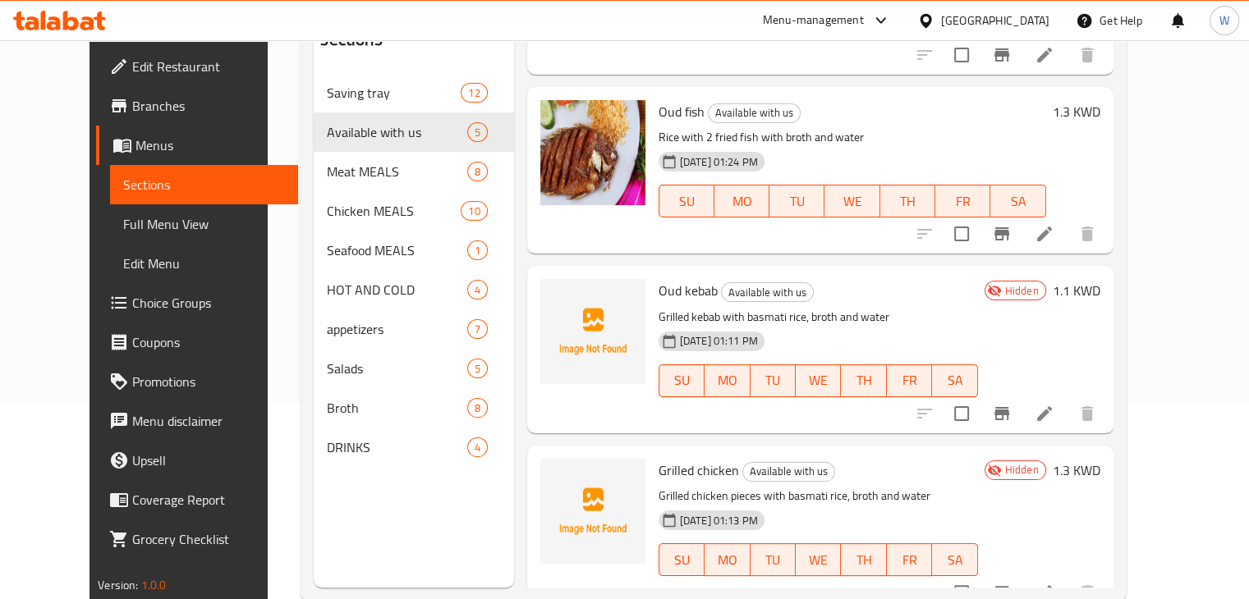
scroll to position [230, 0]
